Goal: Task Accomplishment & Management: Manage account settings

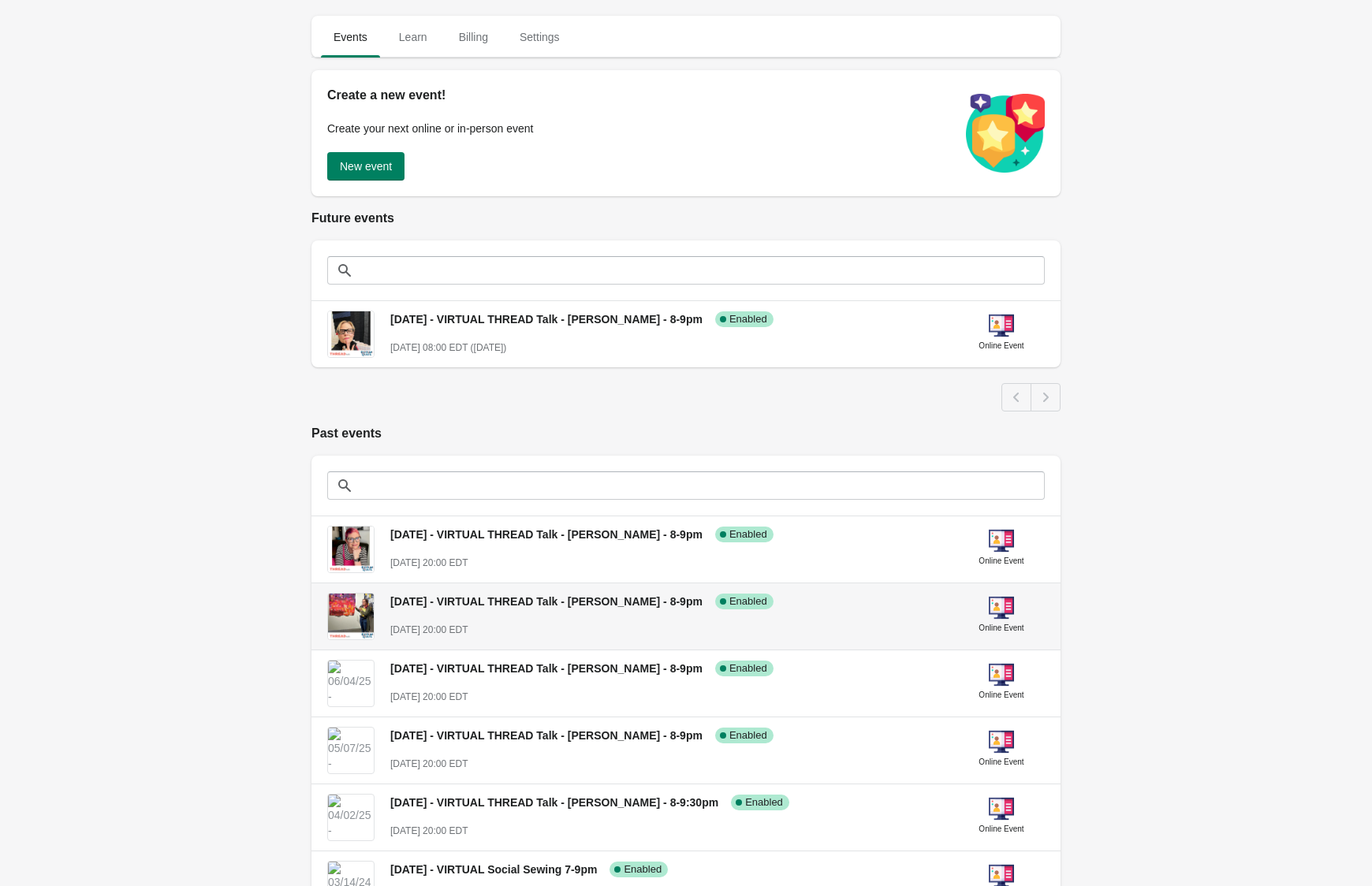
scroll to position [62, 0]
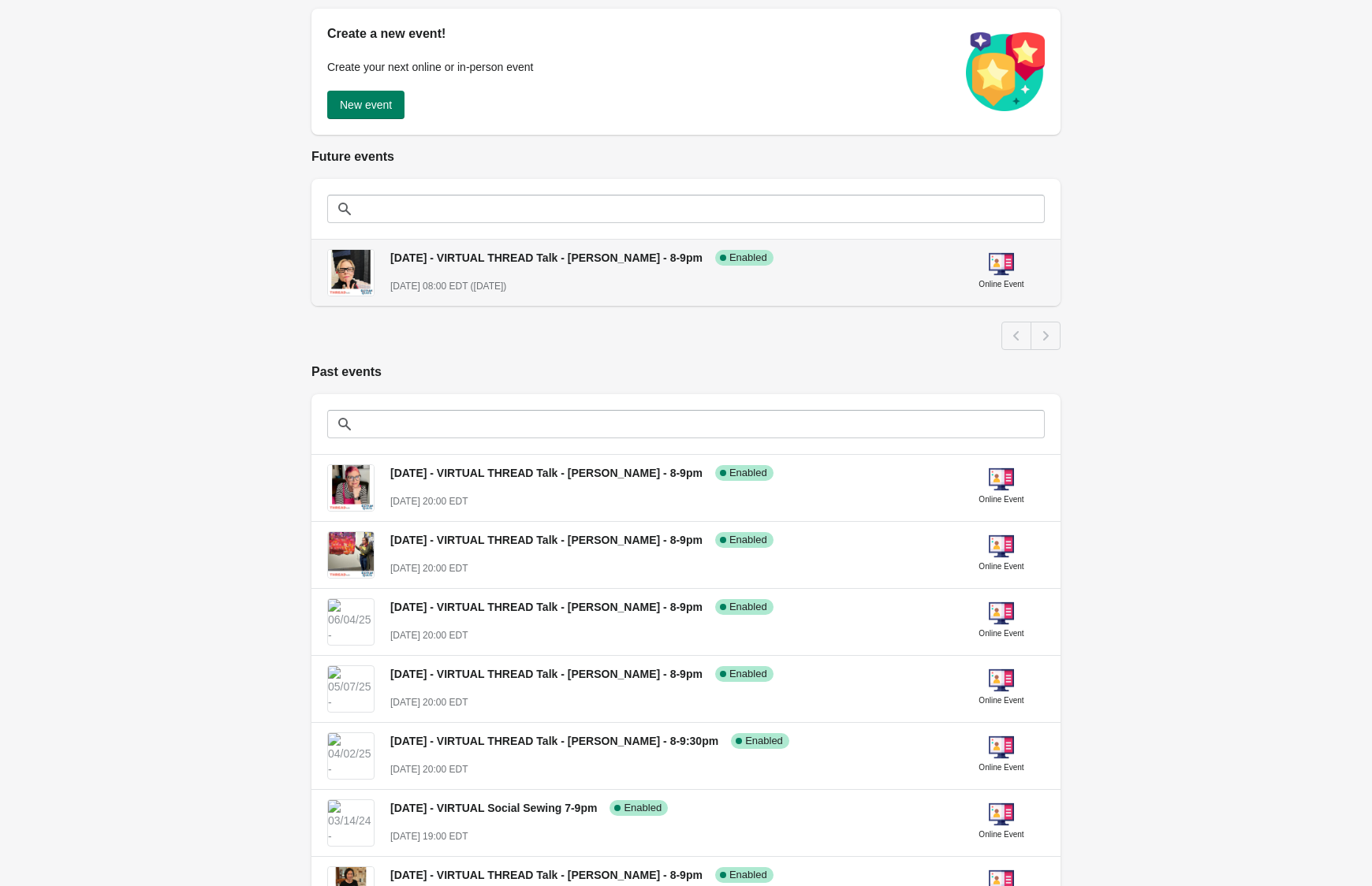
click at [553, 257] on span "[DATE] - VIRTUAL THREAD Talk - [PERSON_NAME] - 8-9pm" at bounding box center [546, 257] width 312 height 12
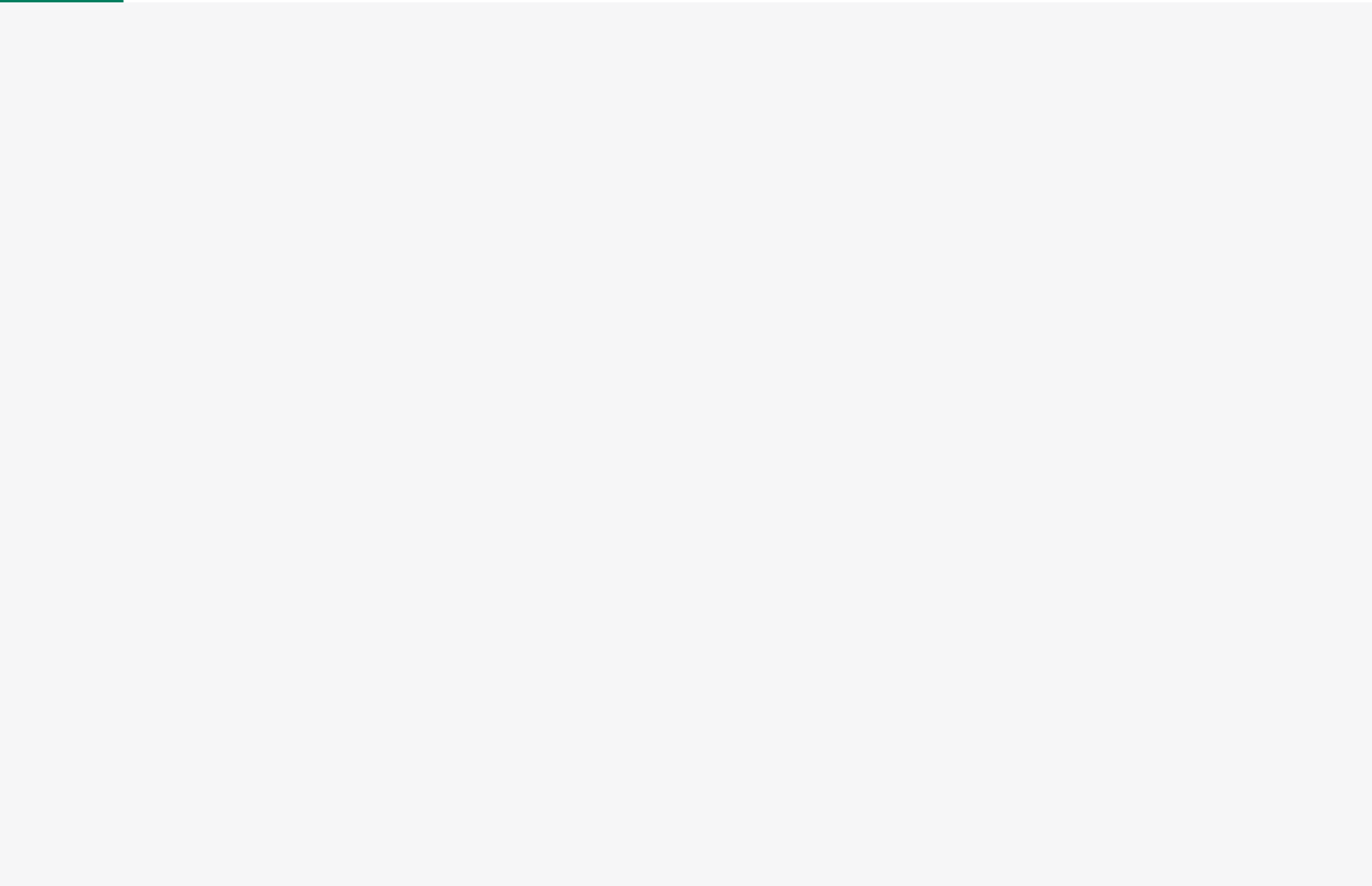
select select "US"
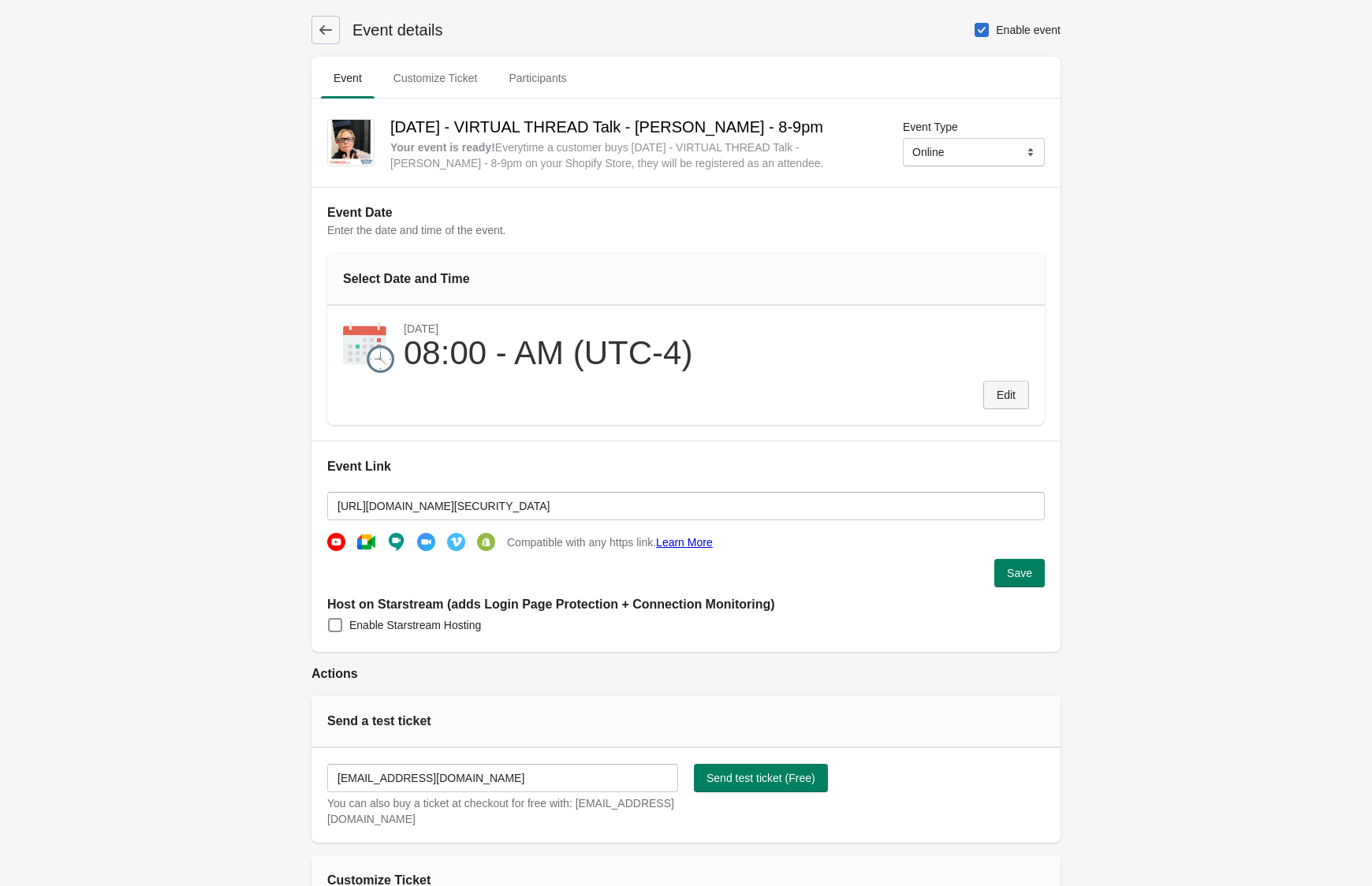
click at [1007, 392] on span "Edit" at bounding box center [1005, 395] width 19 height 12
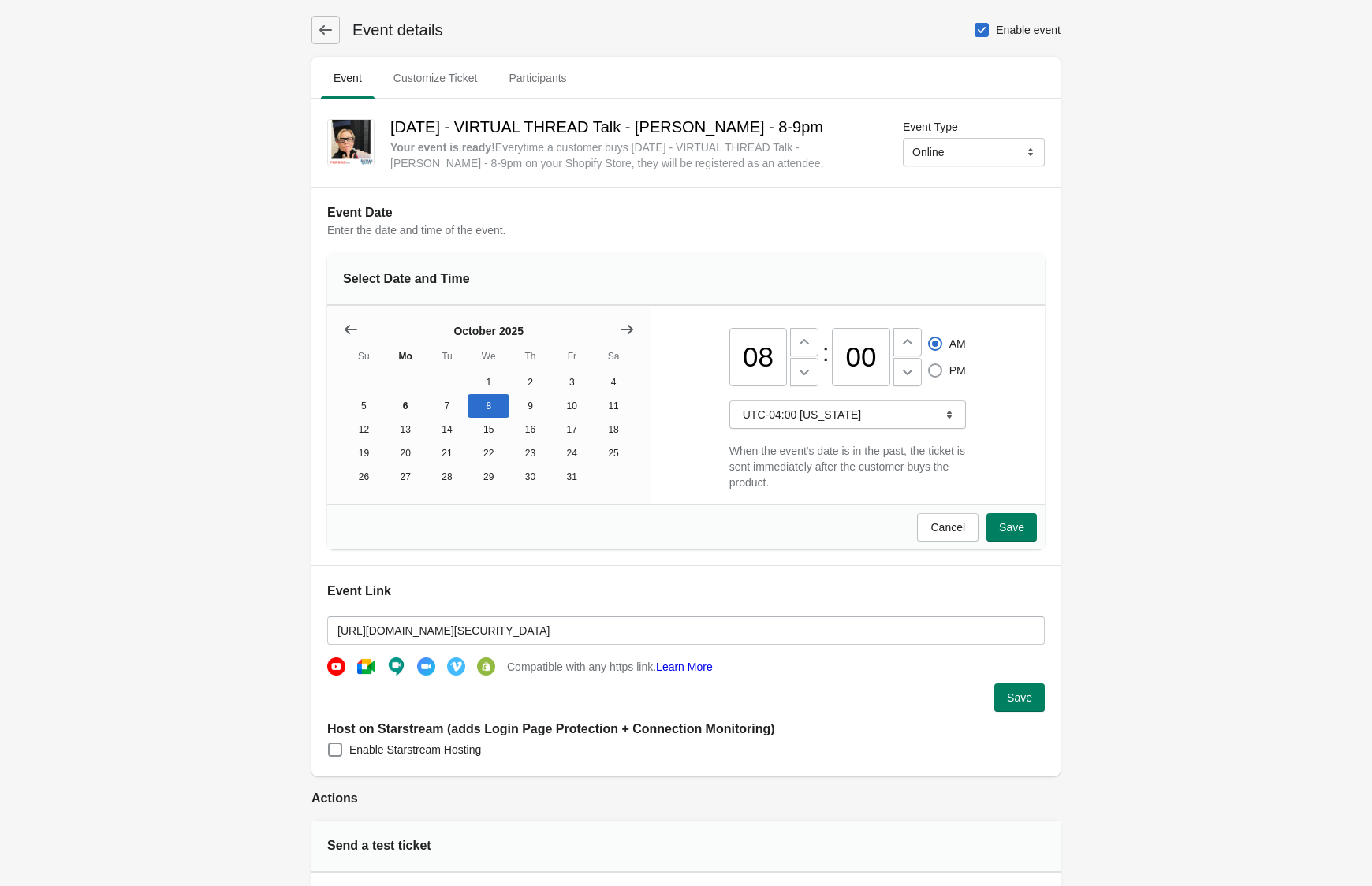
click at [934, 365] on span at bounding box center [935, 370] width 14 height 14
click at [929, 364] on input "PM" at bounding box center [928, 363] width 1 height 1
radio input "true"
radio input "false"
click at [1009, 525] on span "Save" at bounding box center [1011, 527] width 26 height 12
